Goal: Complete application form

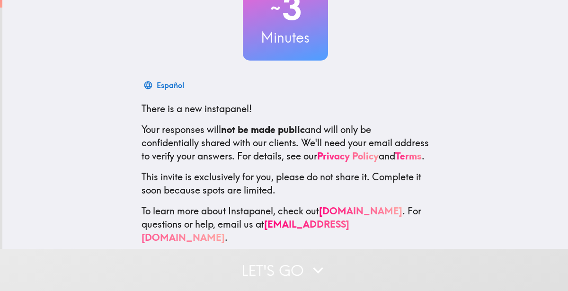
scroll to position [95, 0]
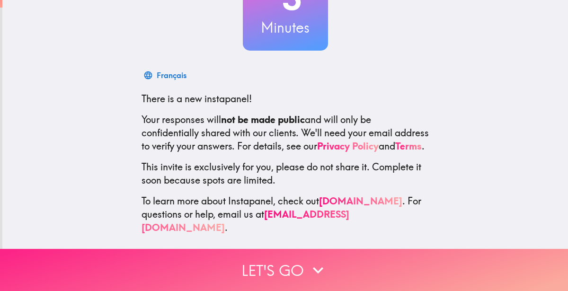
click at [305, 271] on button "Let's go" at bounding box center [284, 270] width 568 height 42
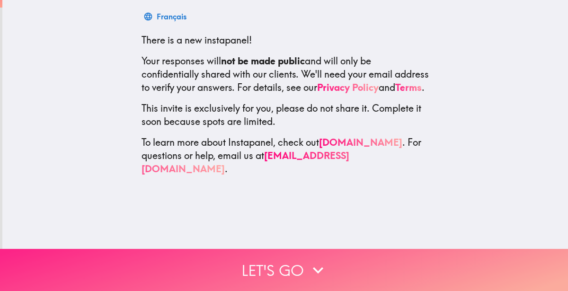
scroll to position [0, 0]
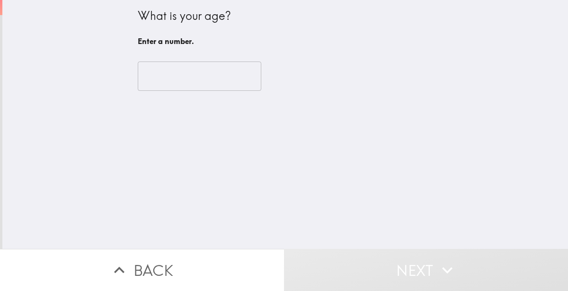
click at [180, 64] on input "number" at bounding box center [200, 76] width 124 height 29
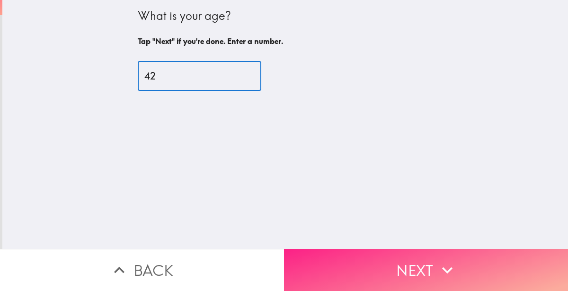
type input "42"
click at [383, 257] on button "Next" at bounding box center [426, 270] width 284 height 42
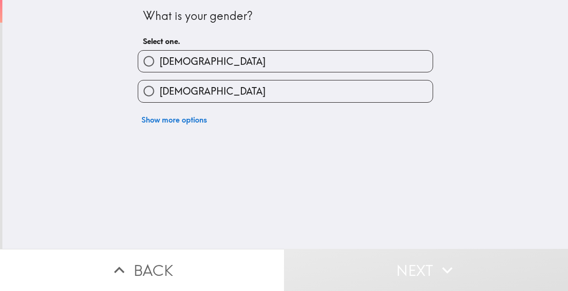
click at [351, 88] on label "[DEMOGRAPHIC_DATA]" at bounding box center [285, 91] width 295 height 21
click at [160, 88] on input "[DEMOGRAPHIC_DATA]" at bounding box center [148, 91] width 21 height 21
radio input "true"
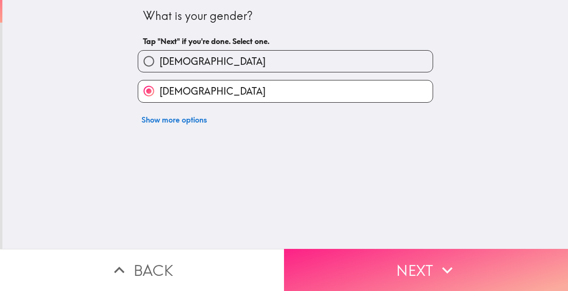
click at [368, 272] on button "Next" at bounding box center [426, 270] width 284 height 42
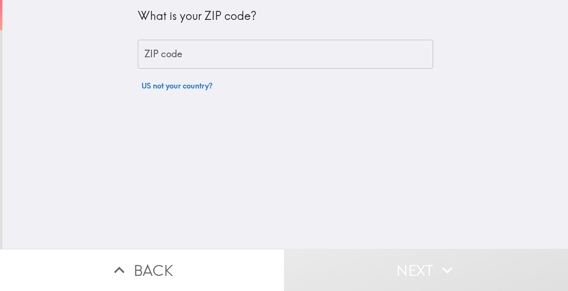
click at [319, 48] on input "ZIP code" at bounding box center [286, 54] width 296 height 29
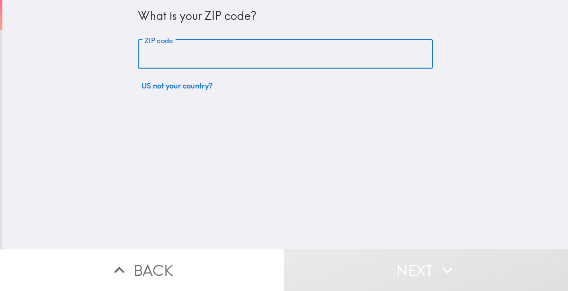
type input "48237"
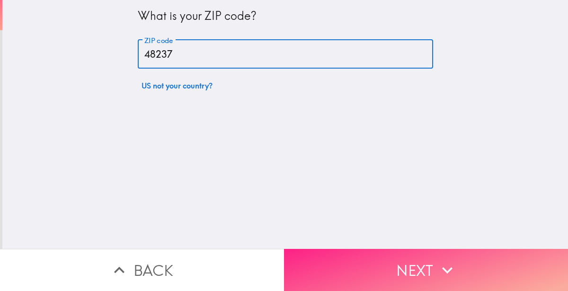
click at [343, 265] on button "Next" at bounding box center [426, 270] width 284 height 42
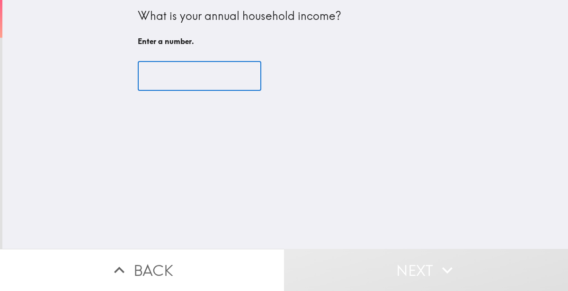
click at [189, 67] on input "number" at bounding box center [200, 76] width 124 height 29
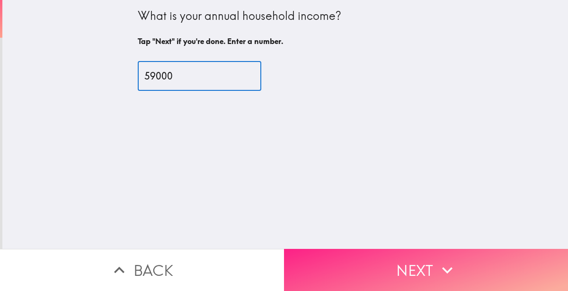
type input "59000"
click at [325, 266] on button "Next" at bounding box center [426, 270] width 284 height 42
